Goal: Find contact information: Find contact information

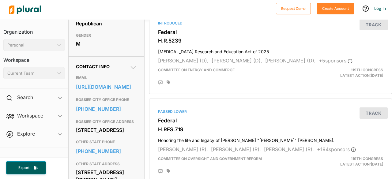
scroll to position [162, 0]
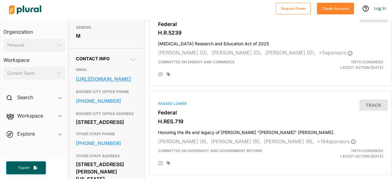
drag, startPoint x: 74, startPoint y: 90, endPoint x: 115, endPoint y: 98, distance: 41.2
click at [105, 84] on link "[URL][DOMAIN_NAME]" at bounding box center [106, 78] width 61 height 9
